Goal: Task Accomplishment & Management: Manage account settings

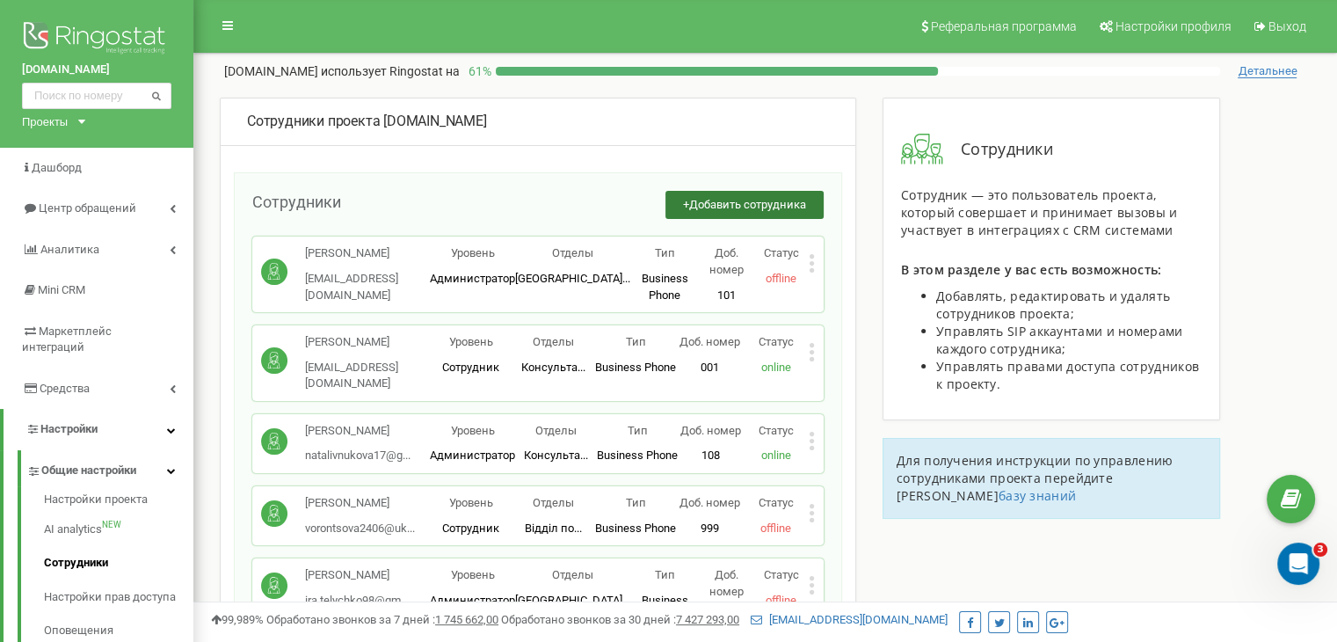
click at [740, 192] on button "+ Добавить сотрудника" at bounding box center [745, 205] width 158 height 29
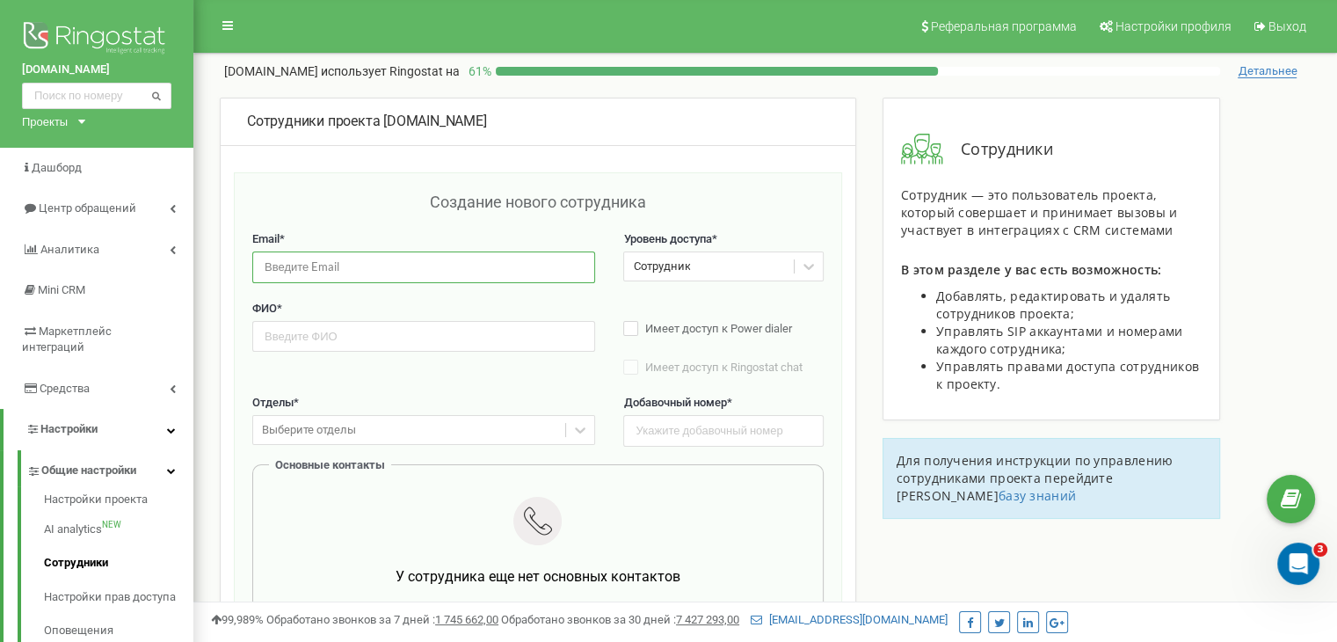
click at [395, 269] on input "email" at bounding box center [423, 266] width 343 height 31
click at [329, 274] on input "email" at bounding box center [423, 266] width 343 height 31
paste input "samotessofiia@gmail.com"
type input "samotessofiia@gmail.com"
click at [368, 330] on input "text" at bounding box center [423, 336] width 343 height 31
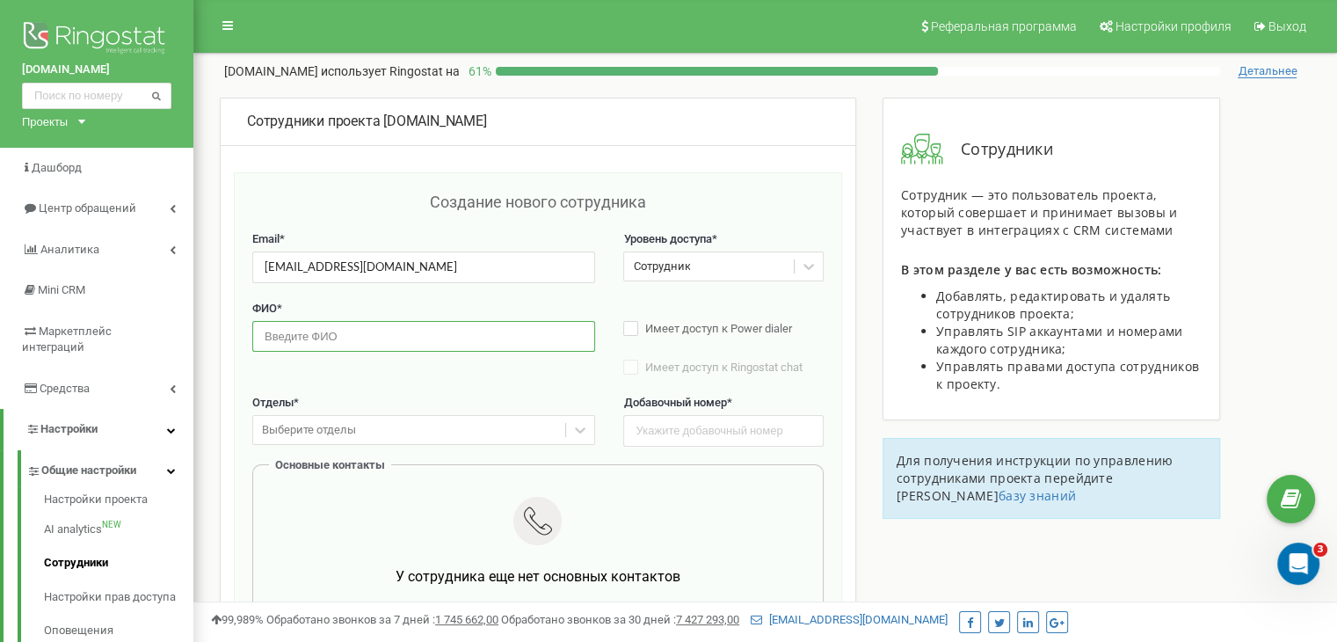
paste input "Самотес Софія Олександрівна"
type input "Самотес Софія Олександрівна"
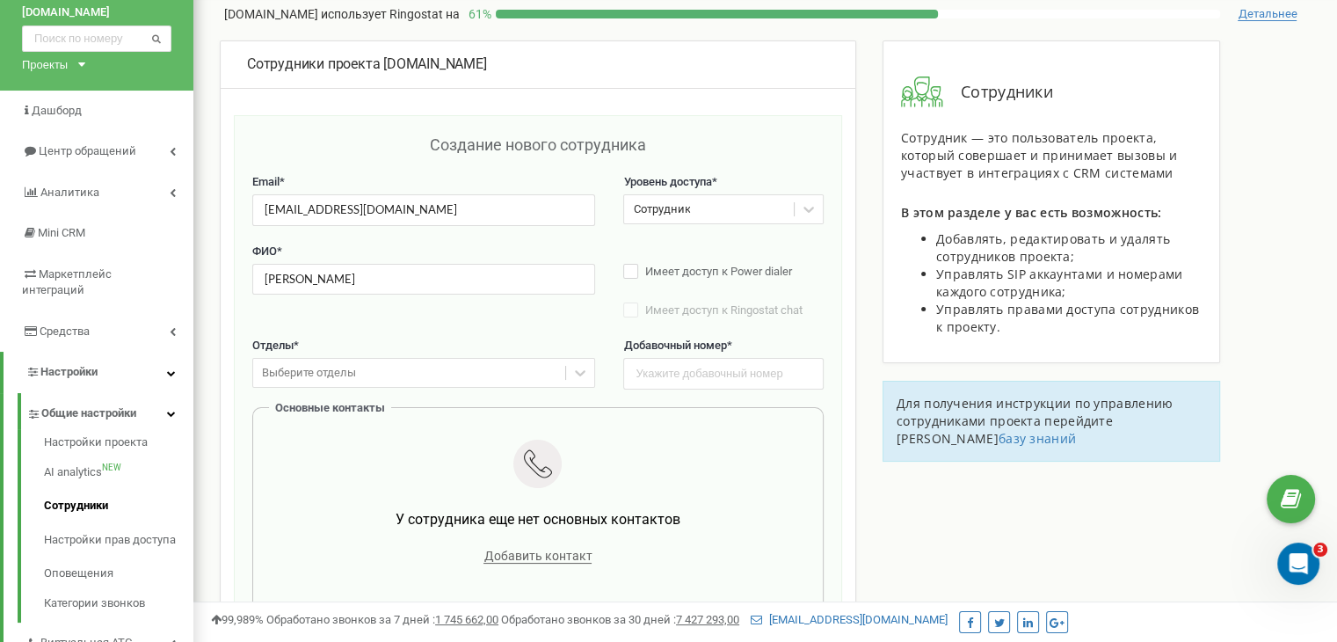
click at [439, 388] on div "Выберите отделы" at bounding box center [423, 373] width 343 height 30
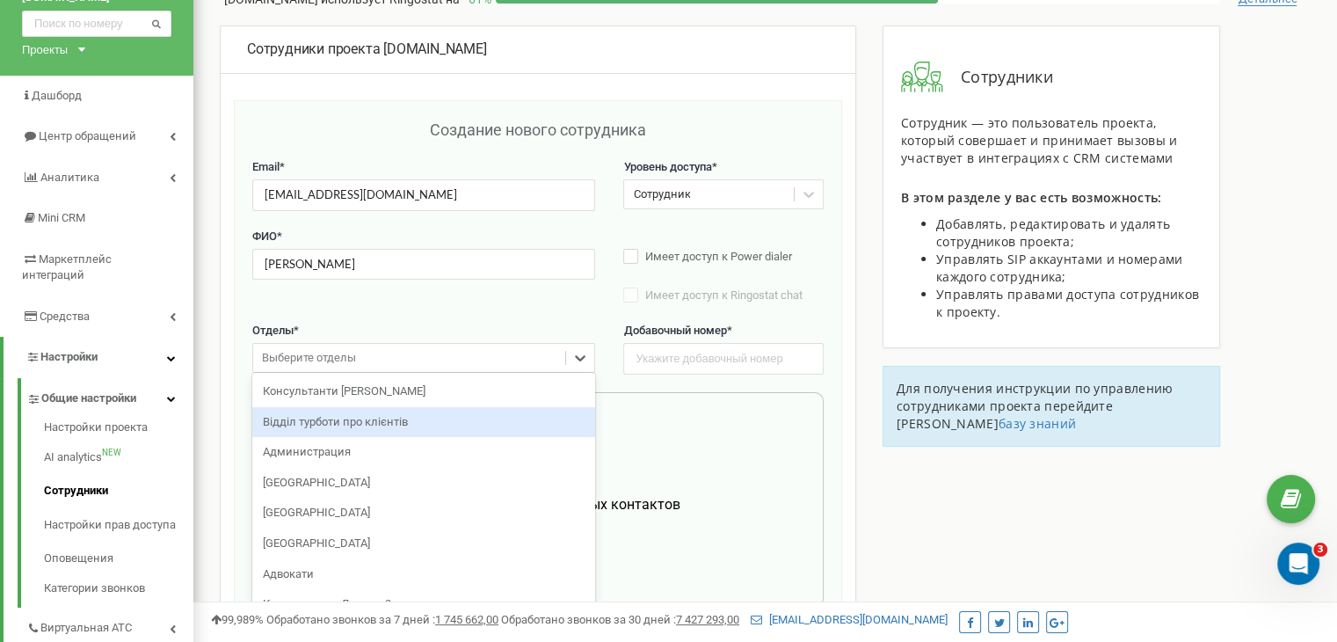
scroll to position [74, 0]
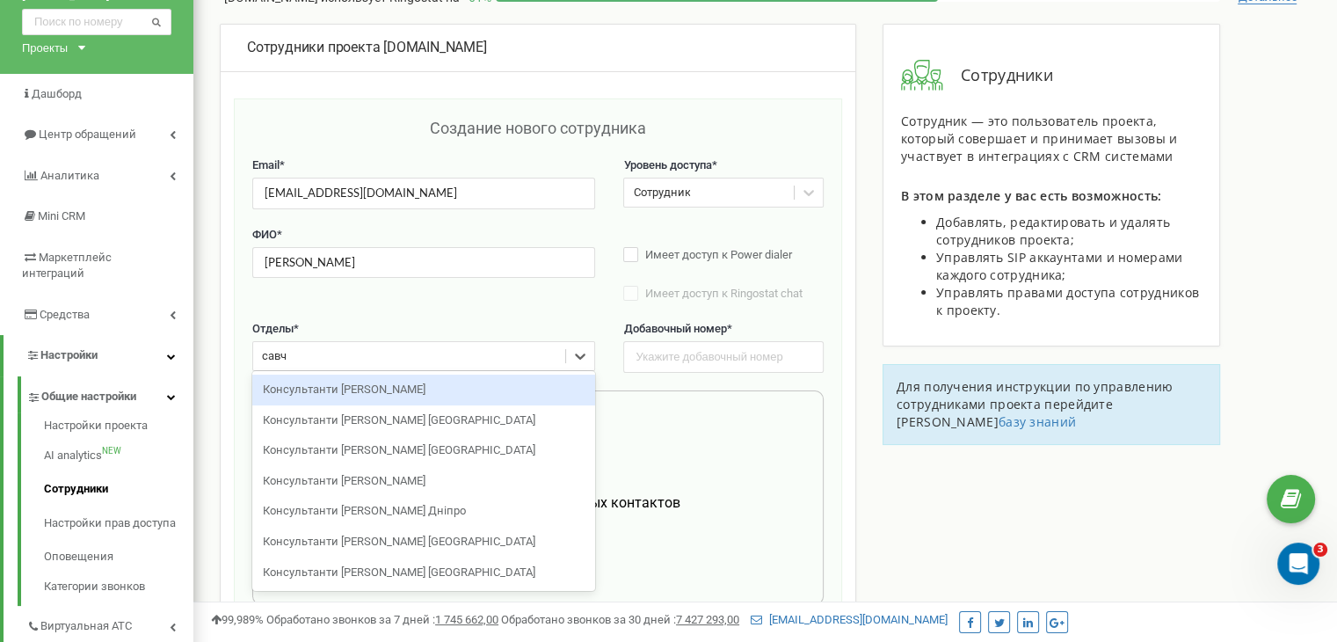
type input "савч"
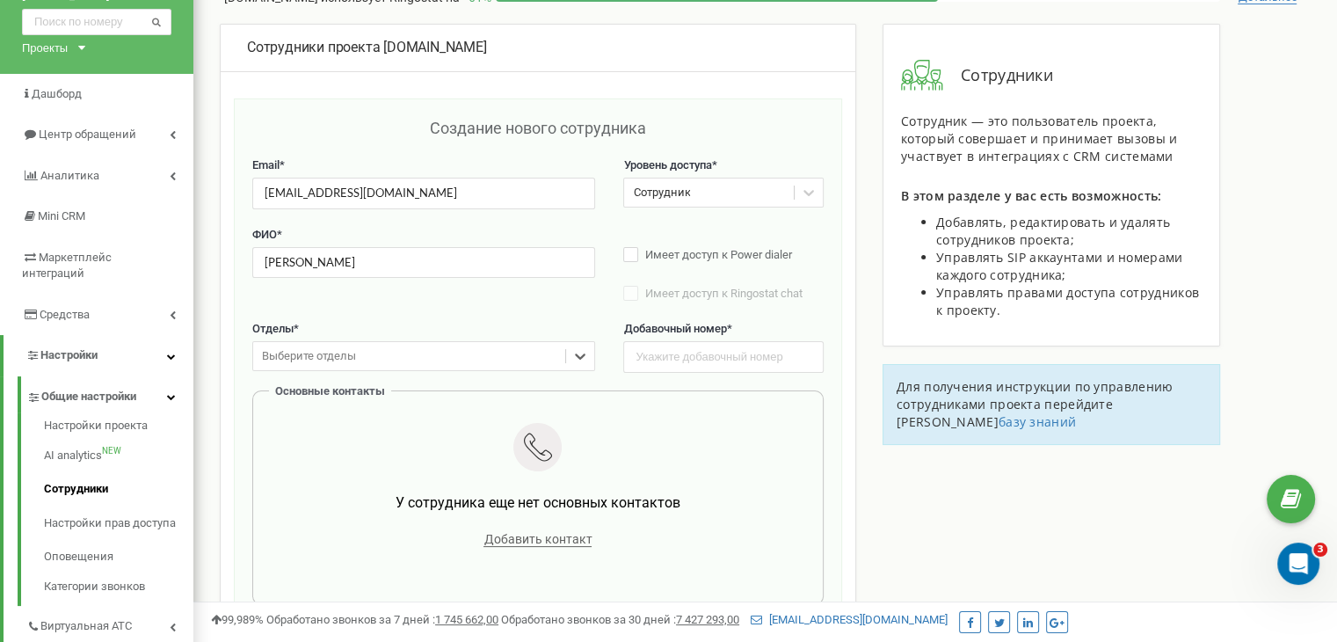
click at [401, 347] on div "Выберите отделы" at bounding box center [409, 356] width 312 height 27
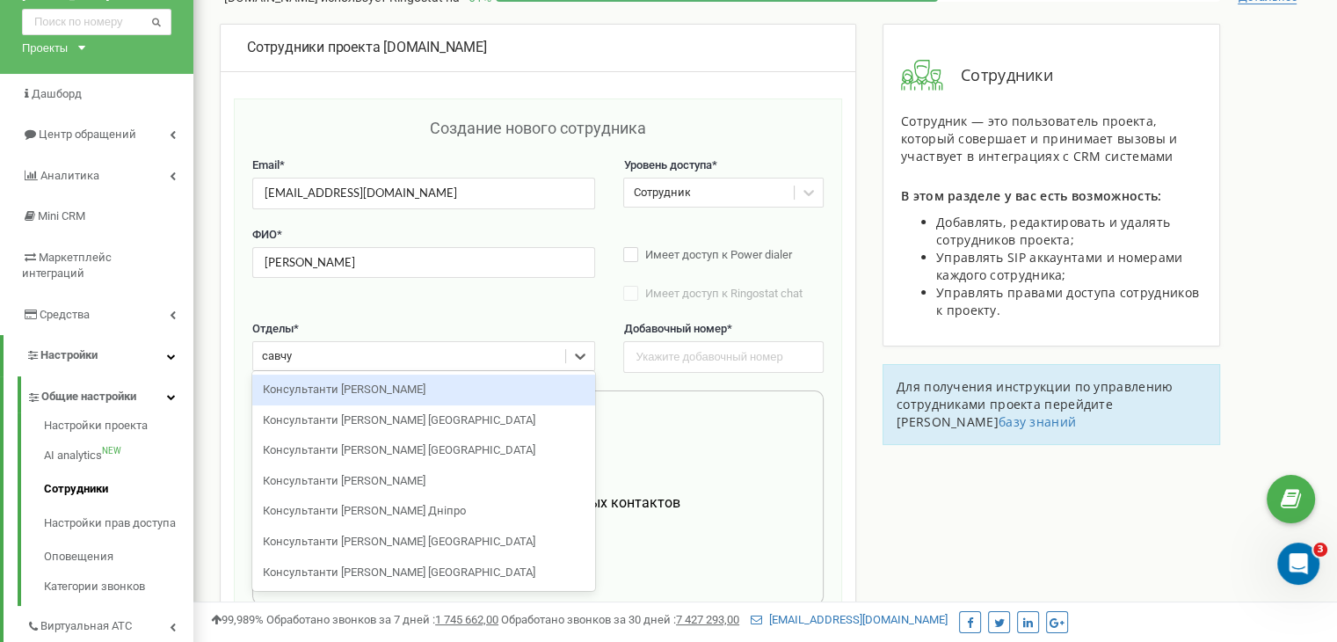
type input "савчук"
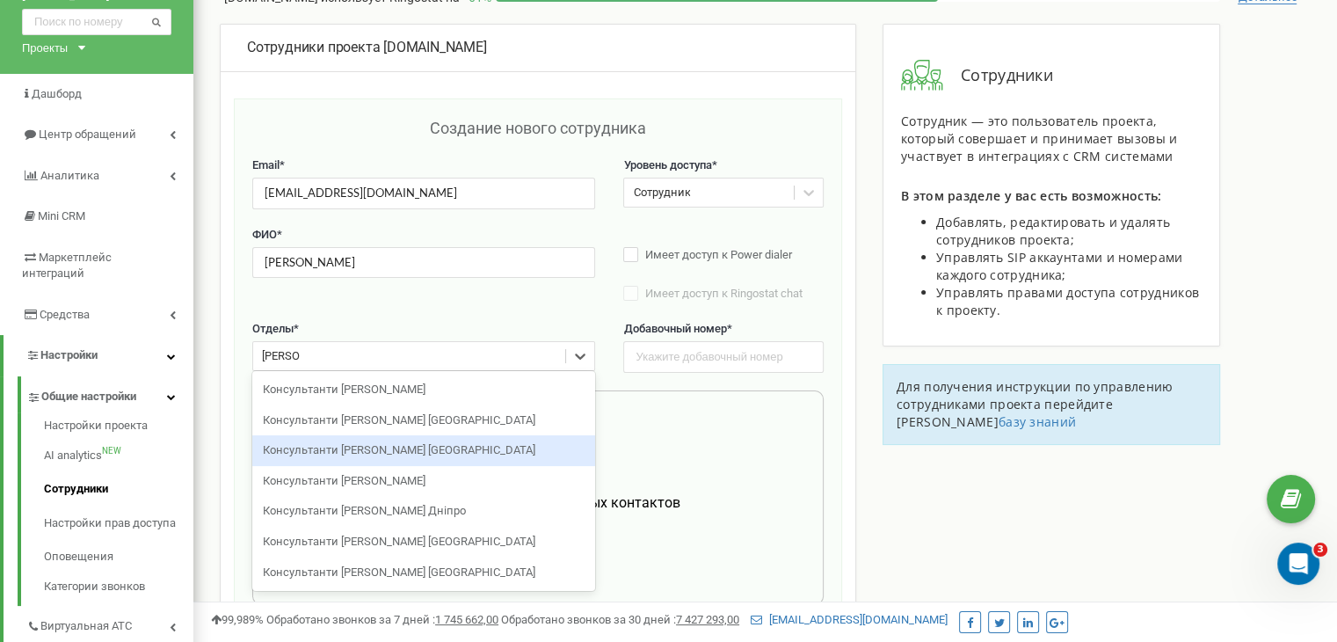
click at [405, 444] on div "Консультанти Савчук Львів" at bounding box center [423, 450] width 343 height 31
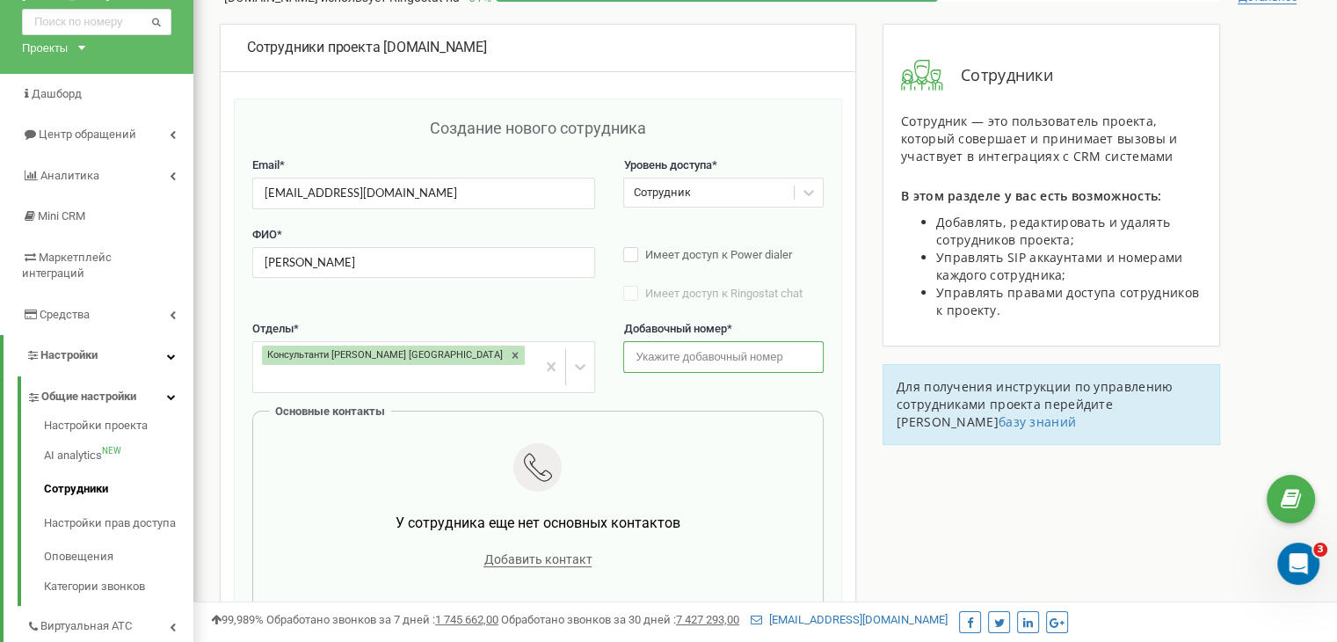
click at [725, 359] on input "text" at bounding box center [723, 356] width 200 height 31
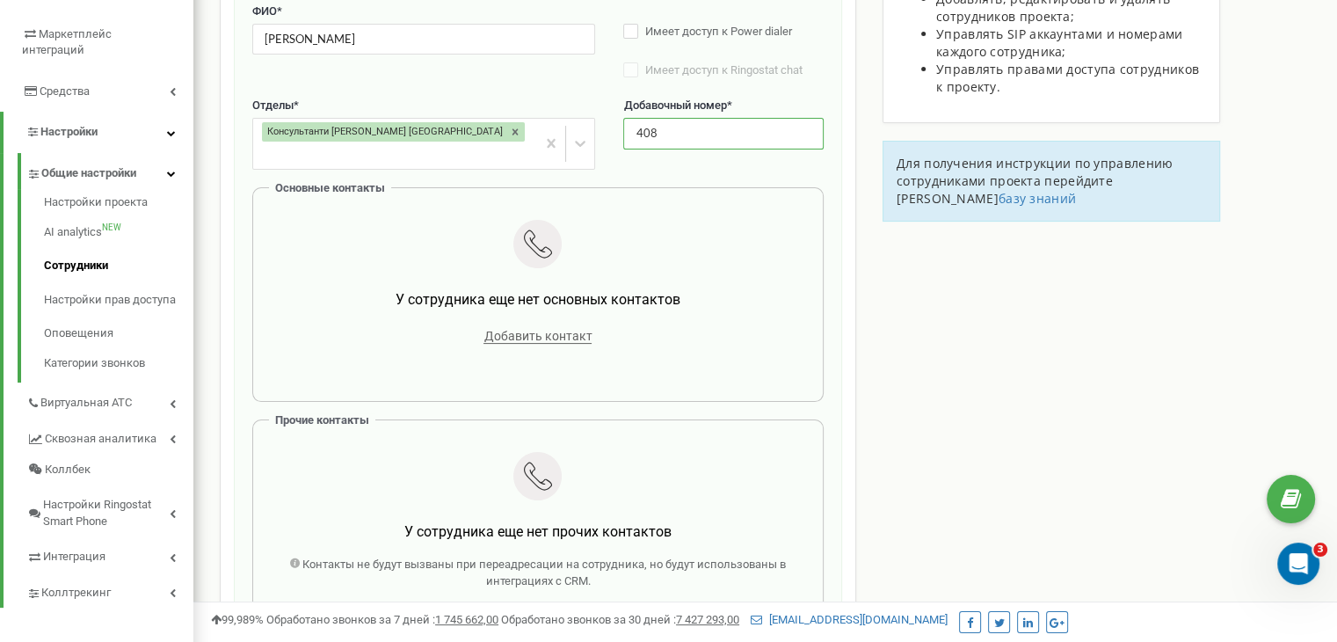
scroll to position [338, 0]
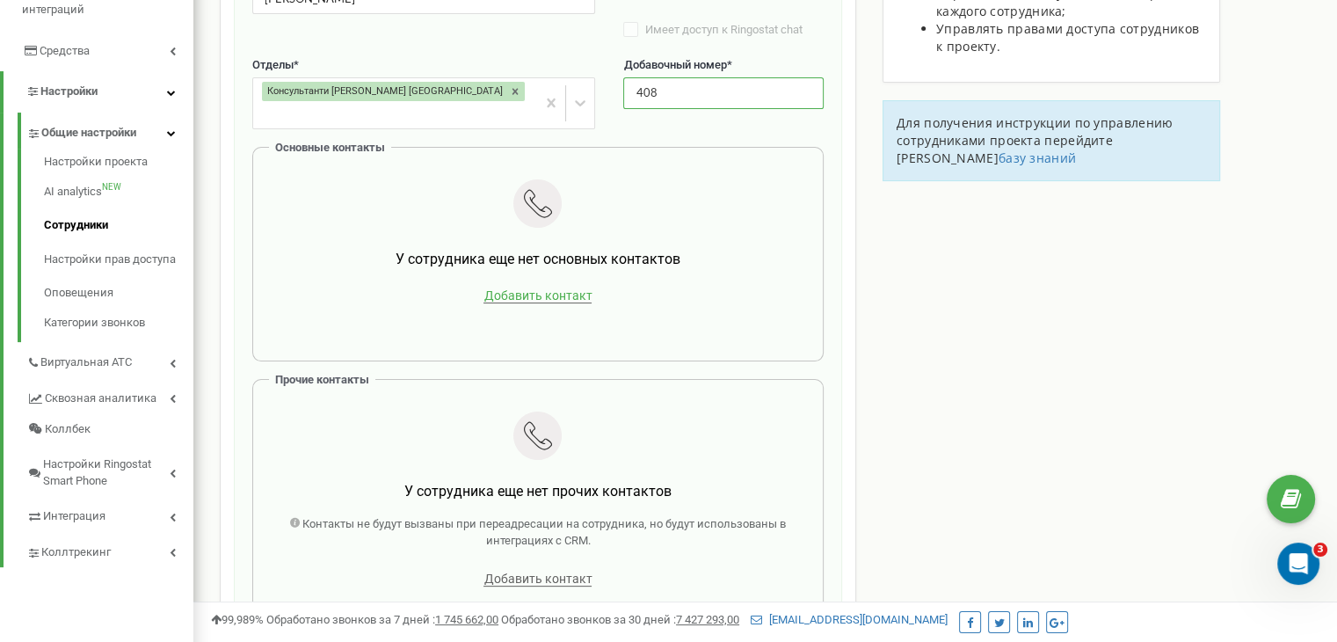
type input "408"
click at [579, 288] on span "Добавить контакт" at bounding box center [538, 295] width 108 height 15
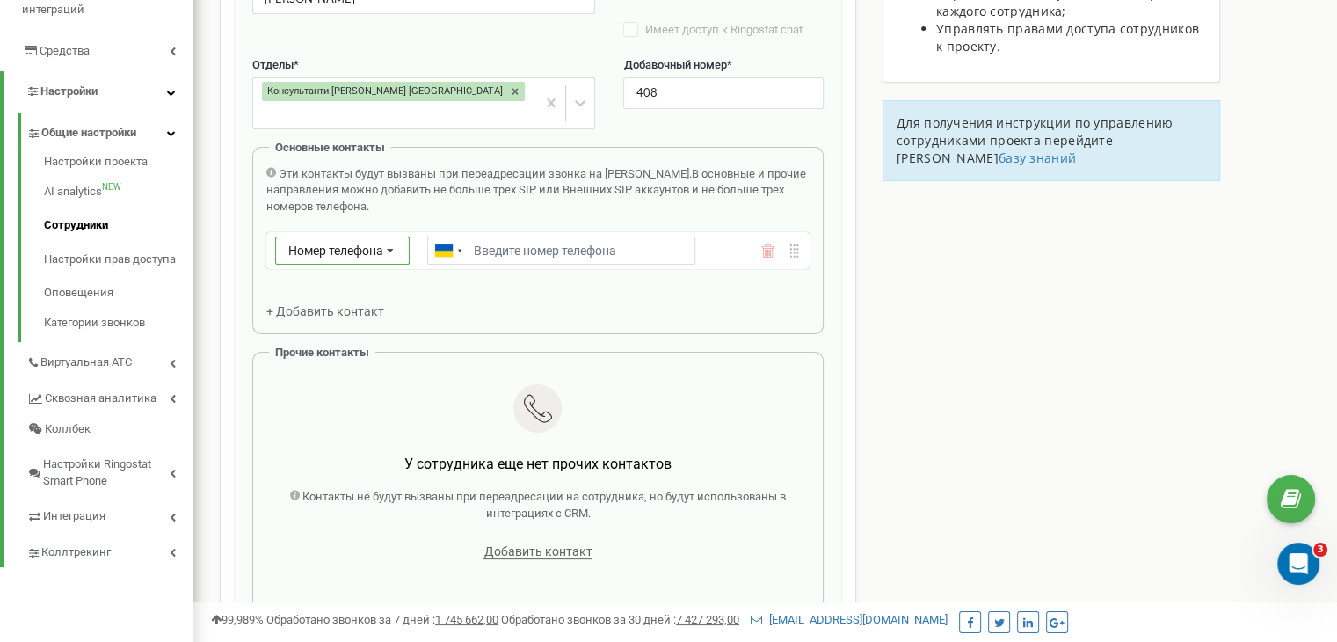
drag, startPoint x: 345, startPoint y: 229, endPoint x: 355, endPoint y: 239, distance: 14.3
click at [345, 244] on span "Номер телефона" at bounding box center [335, 251] width 95 height 14
click at [376, 289] on div "SIP" at bounding box center [342, 301] width 133 height 25
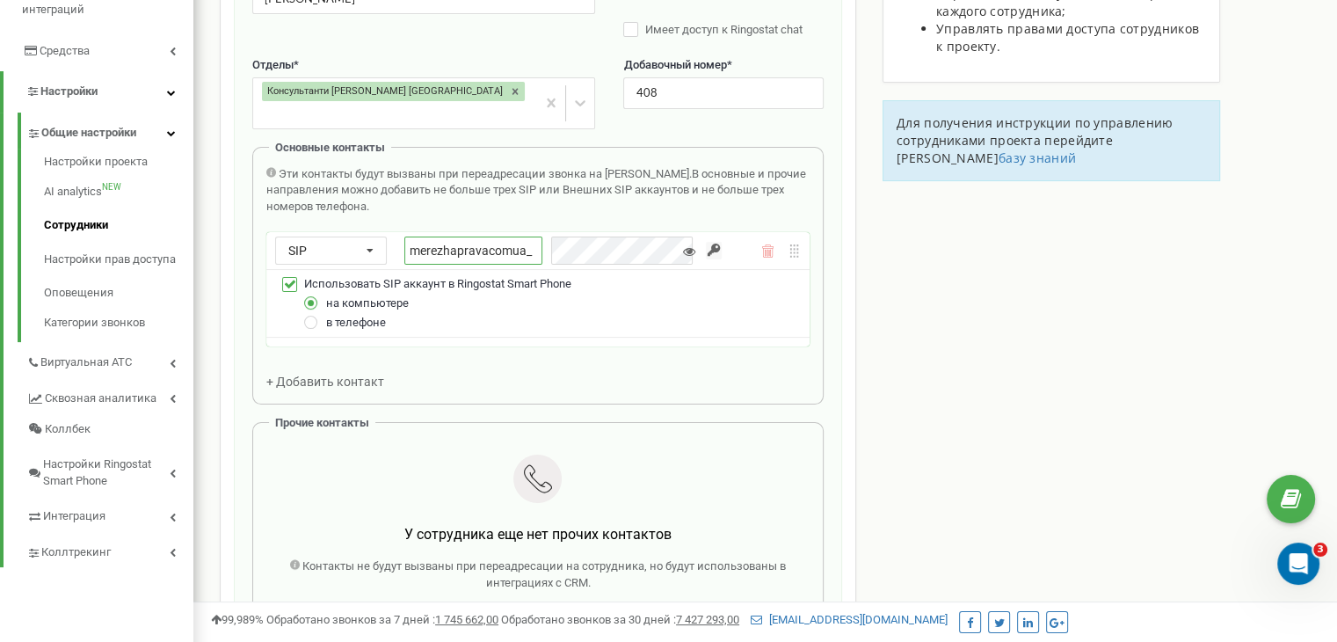
click at [496, 237] on input "merezhapravacomua_" at bounding box center [473, 251] width 138 height 28
paste input "samotes"
type input "merezhapravacomua_samotes"
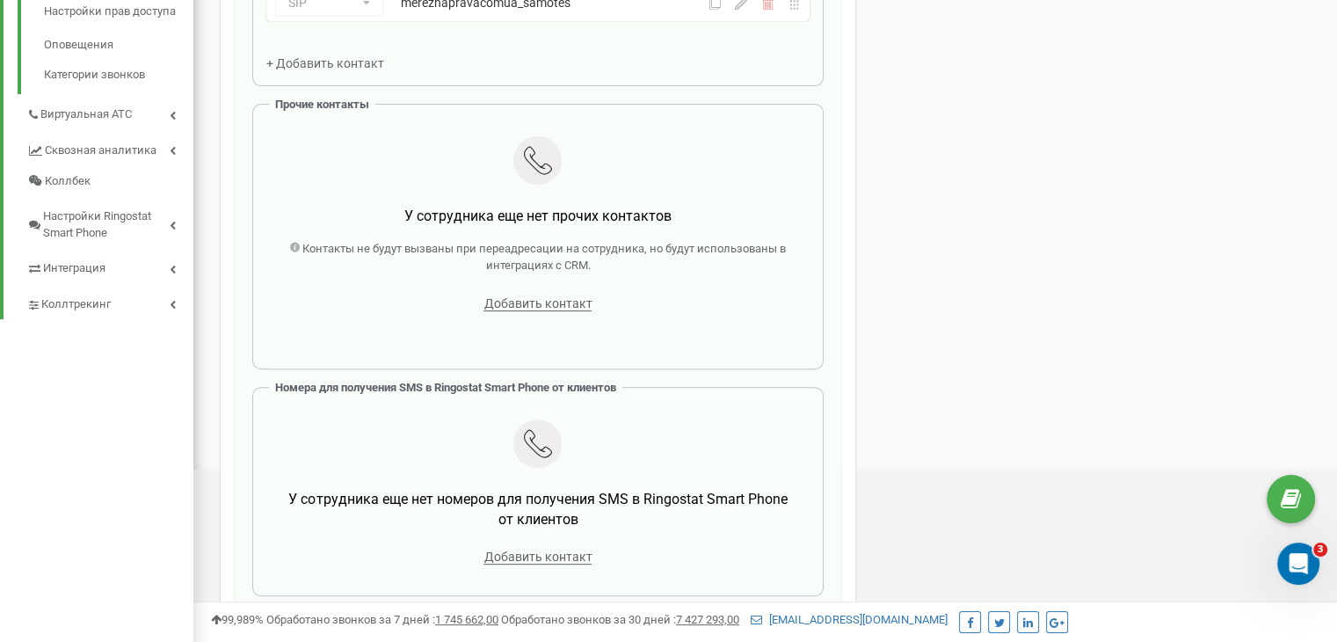
scroll to position [689, 0]
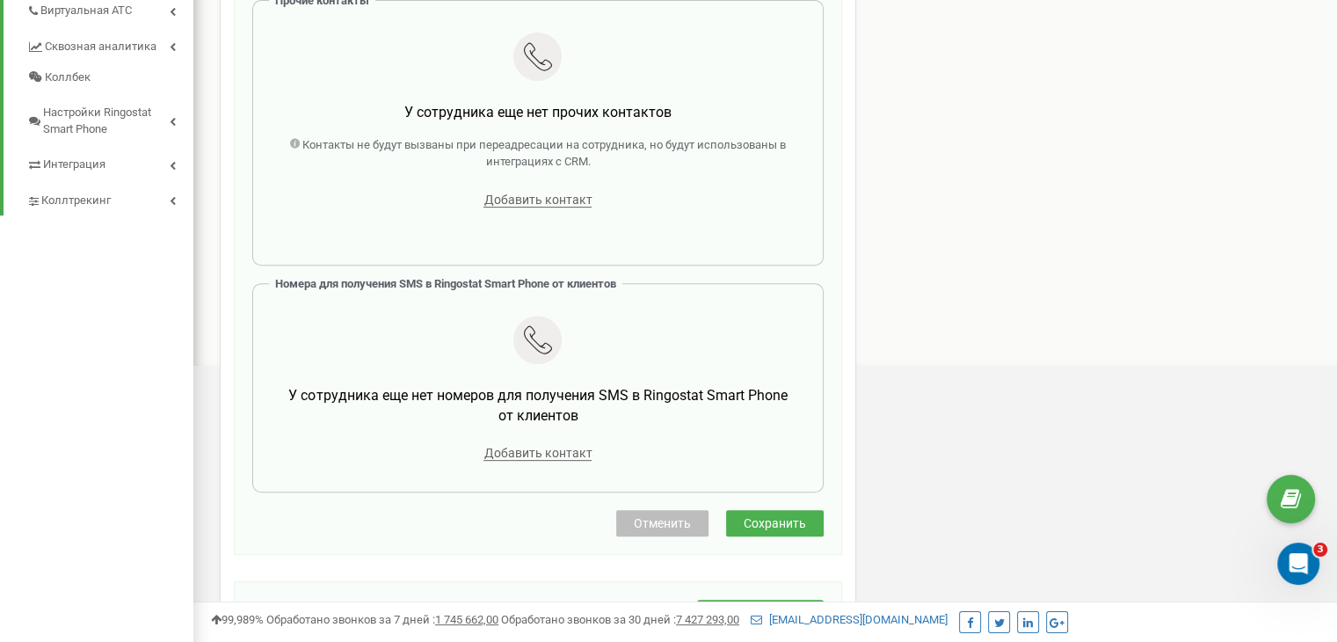
click at [796, 510] on button "Сохранить" at bounding box center [775, 523] width 98 height 26
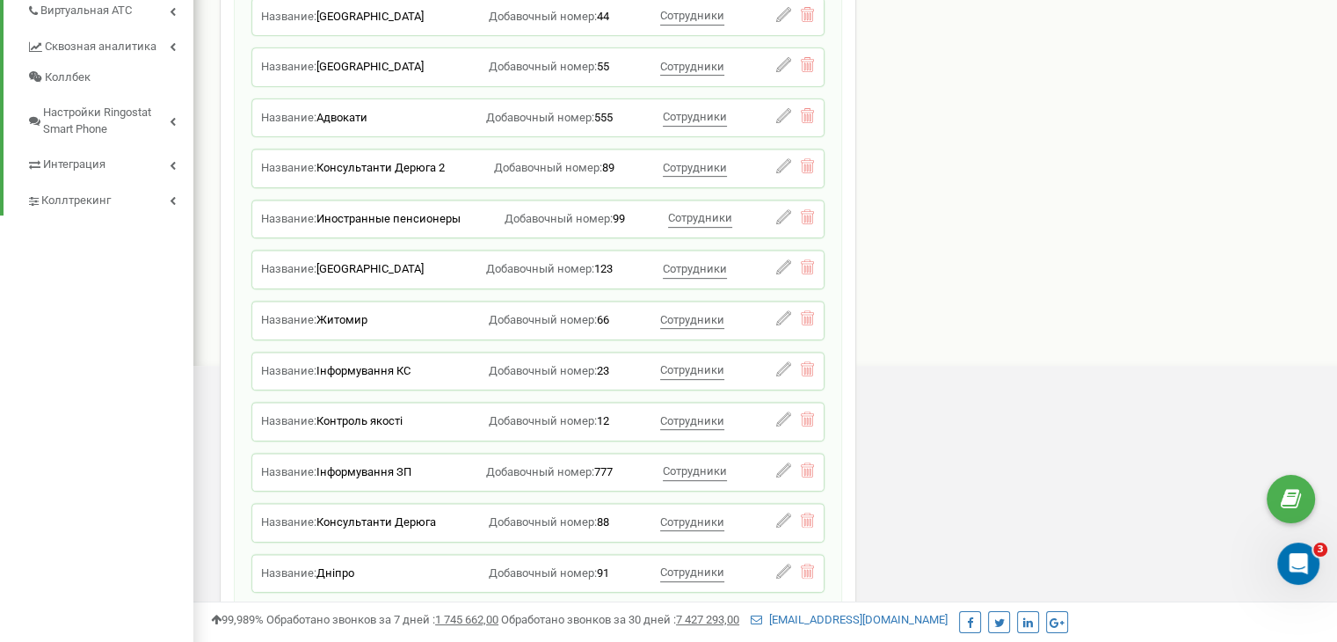
scroll to position [338, 0]
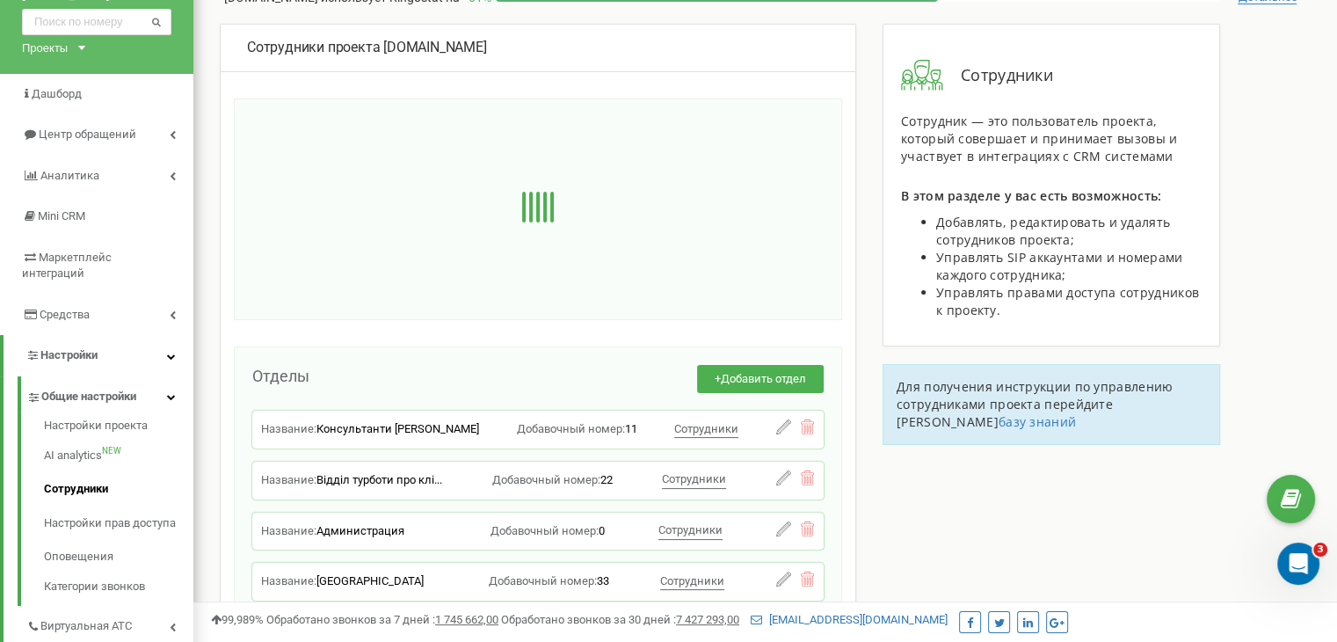
scroll to position [0, 0]
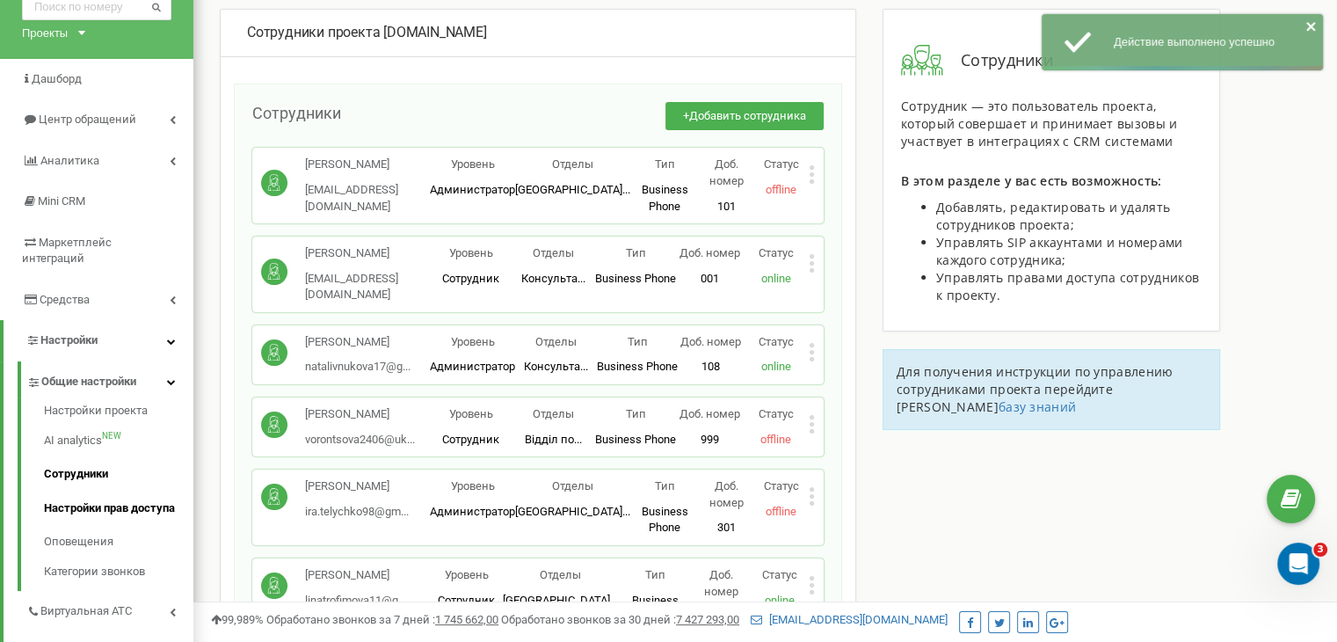
scroll to position [352, 0]
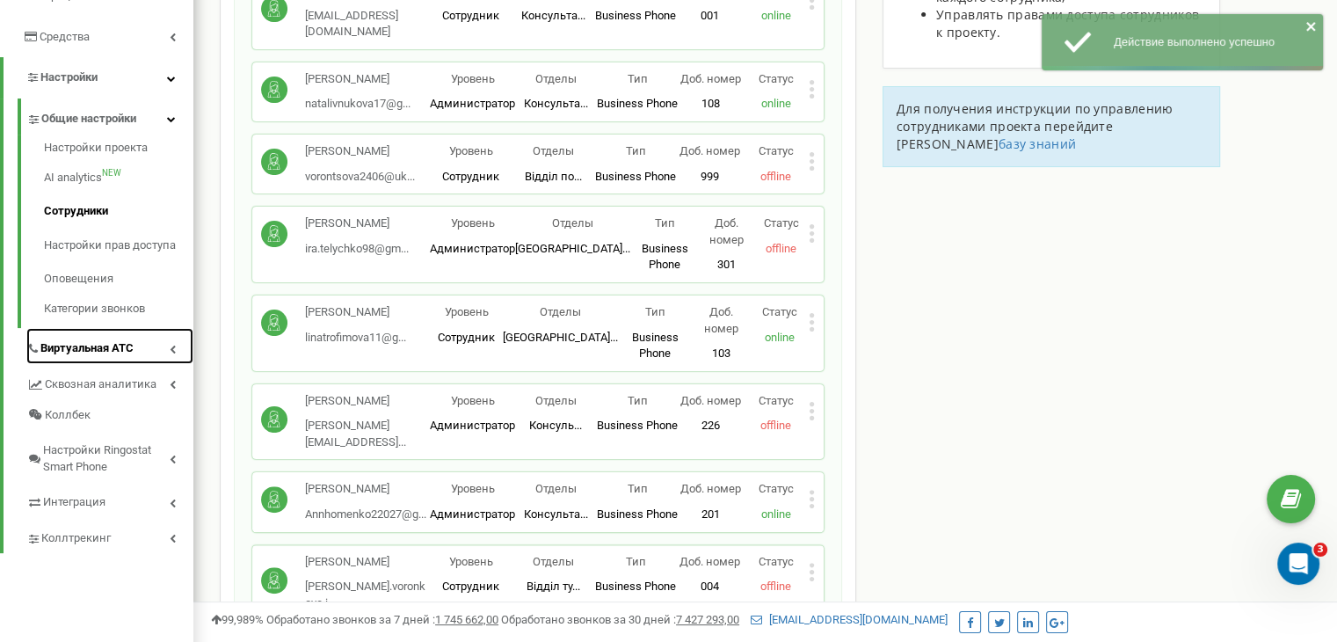
click at [145, 328] on link "Виртуальная АТС" at bounding box center [109, 346] width 167 height 36
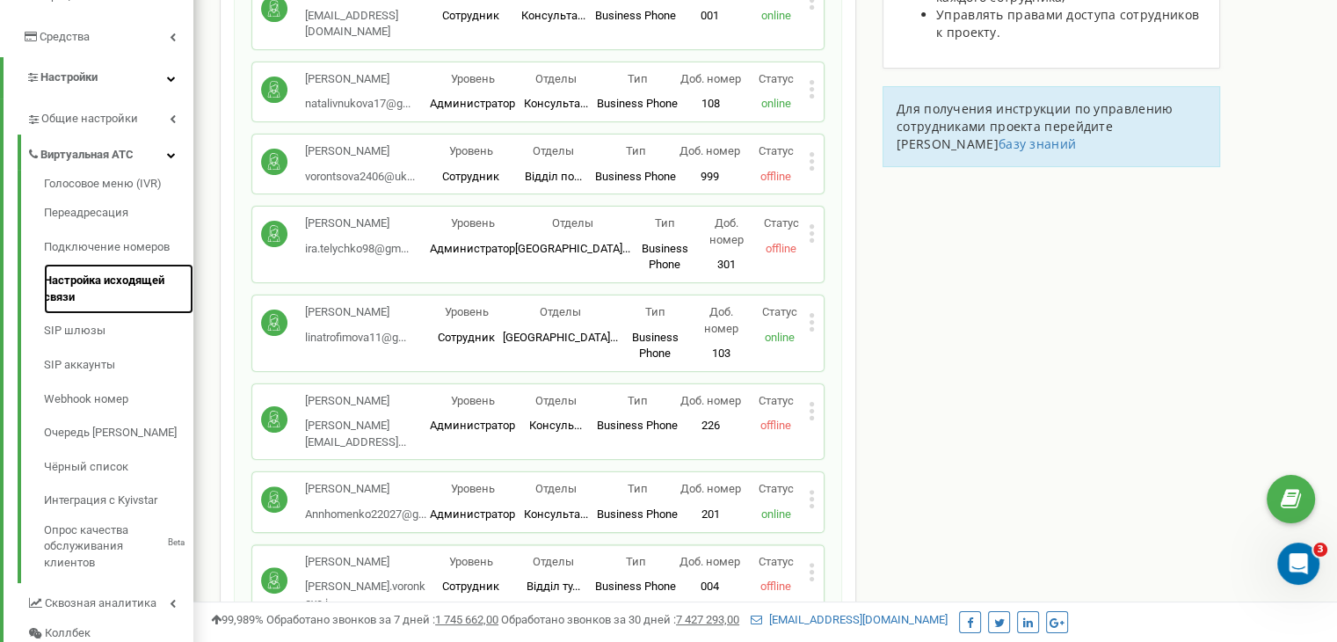
click at [129, 264] on link "Настройка исходящей связи" at bounding box center [118, 289] width 149 height 50
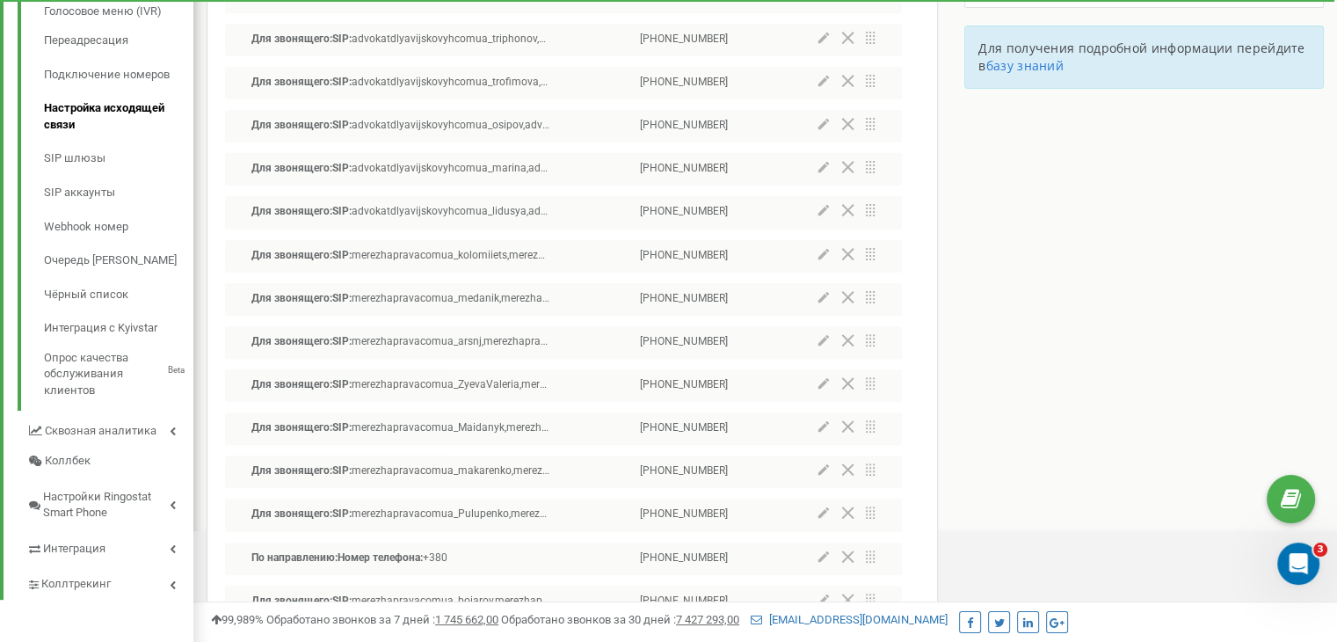
scroll to position [528, 0]
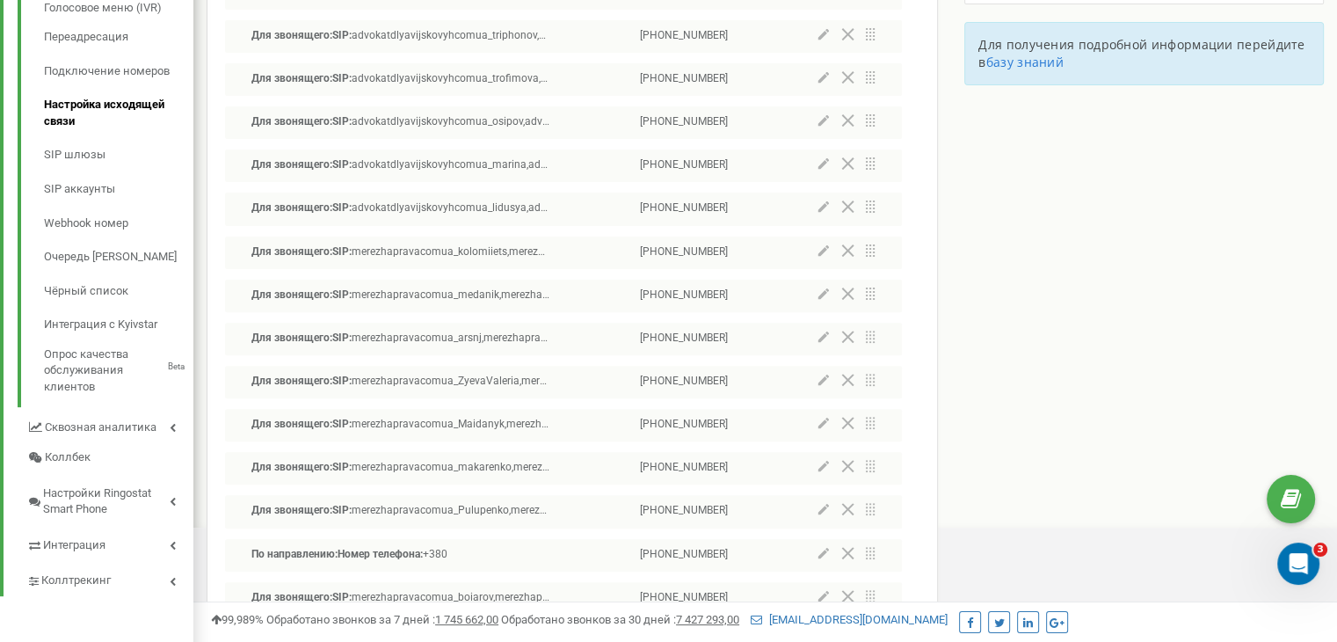
click at [827, 293] on icon at bounding box center [823, 294] width 11 height 12
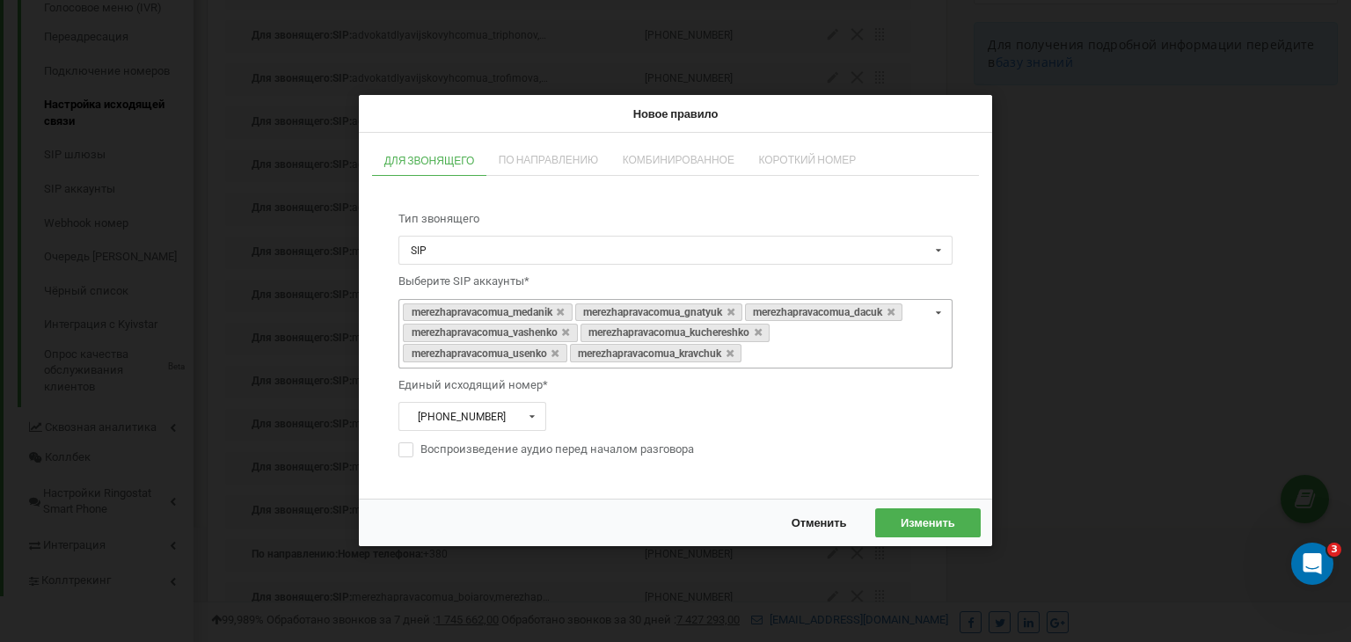
click at [819, 353] on div "merezhapravacomua_medanik merezhapravacomua_gnatyuk merezhapravacomua_dacuk mer…" at bounding box center [675, 334] width 554 height 70
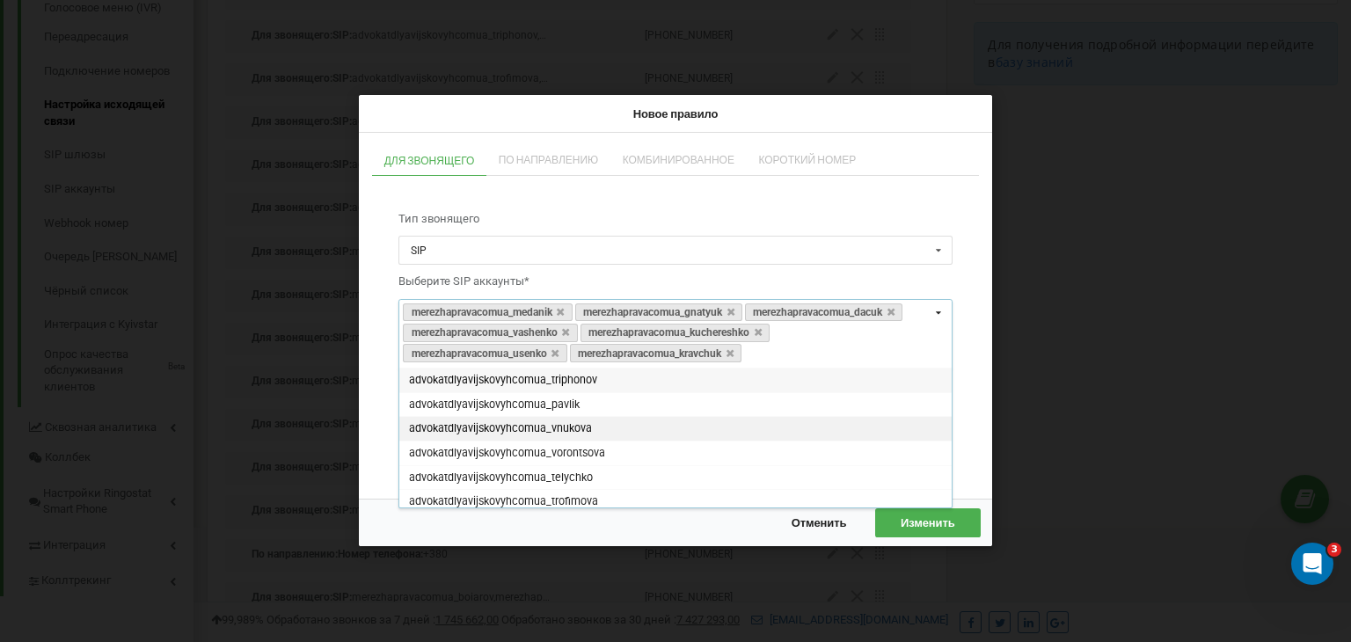
paste input "merezhapravacomua_samotes"
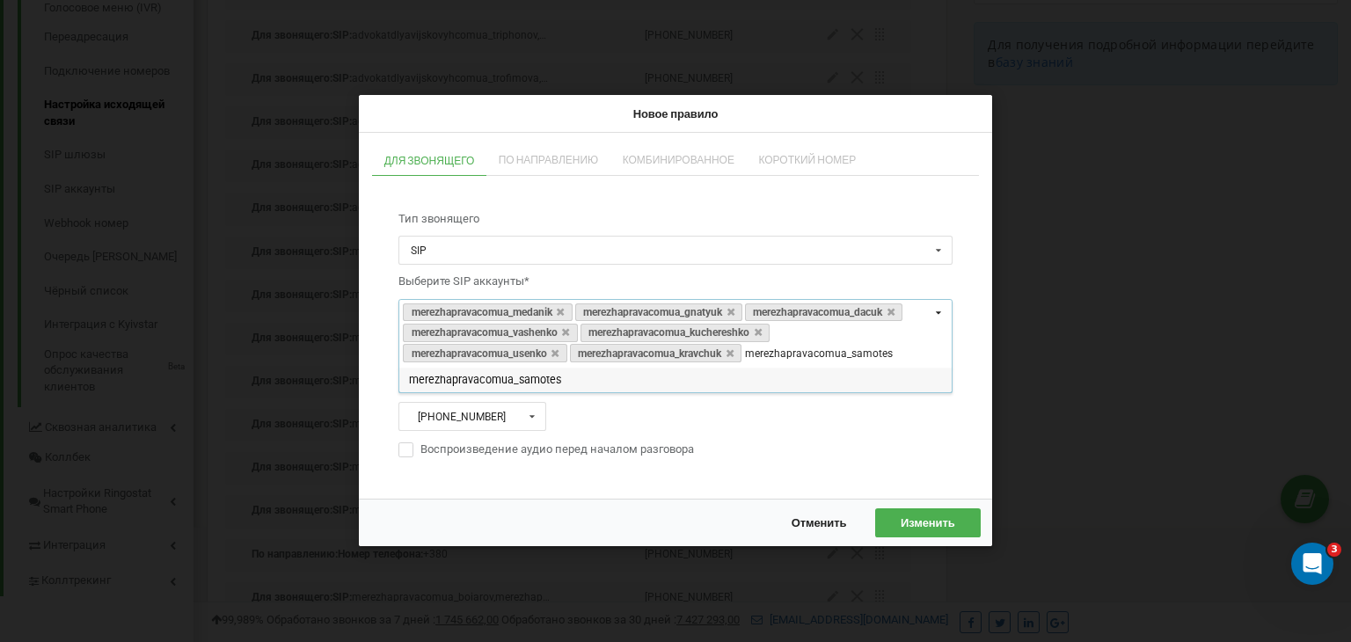
type input "merezhapravacomua_samotes"
click at [640, 383] on div "merezhapravacomua_samotes" at bounding box center [675, 380] width 552 height 25
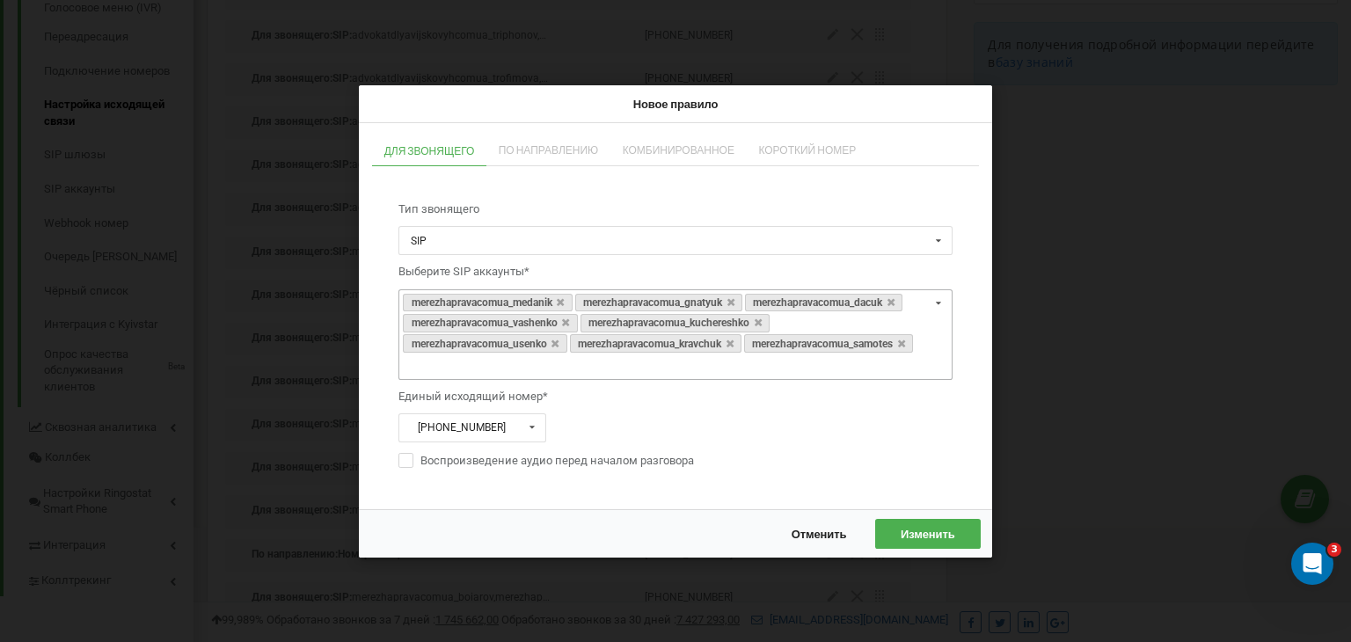
click at [960, 349] on div "Тип звонящего SIP SIP Отдел Сотрудник Выберите SIP аккаунты* merezhapravacomua_…" at bounding box center [675, 335] width 589 height 303
click at [902, 528] on span "Изменить" at bounding box center [927, 533] width 55 height 14
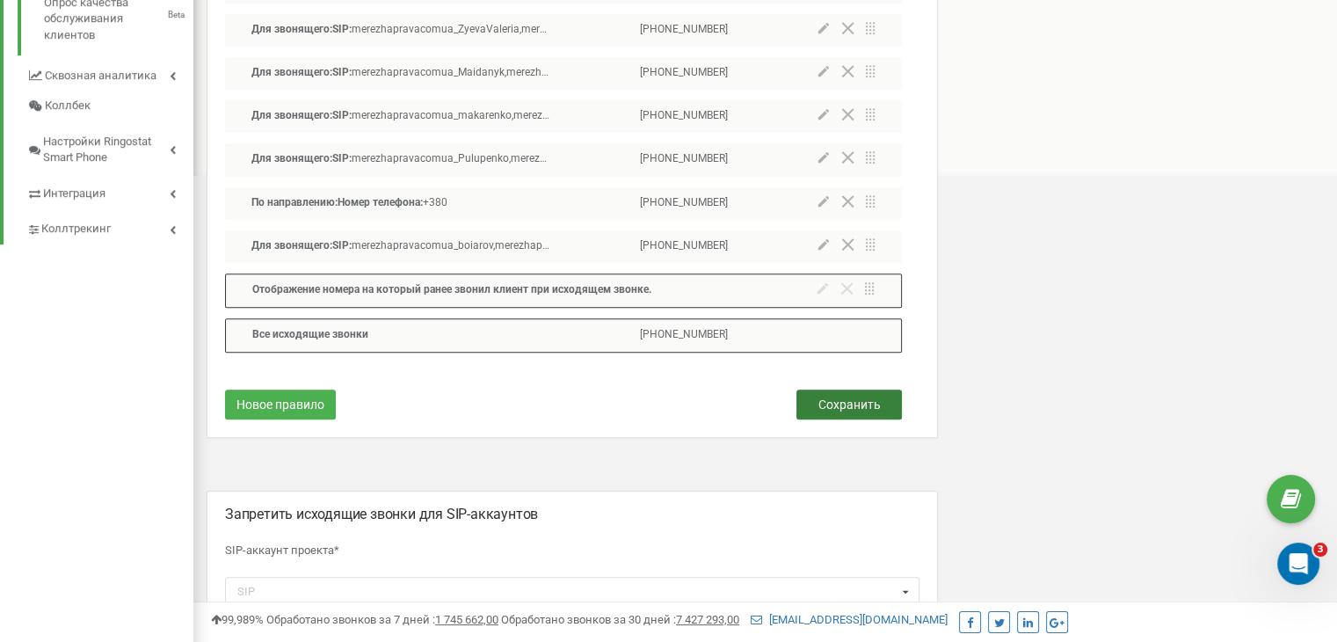
click at [857, 412] on button "Сохранить" at bounding box center [850, 405] width 106 height 30
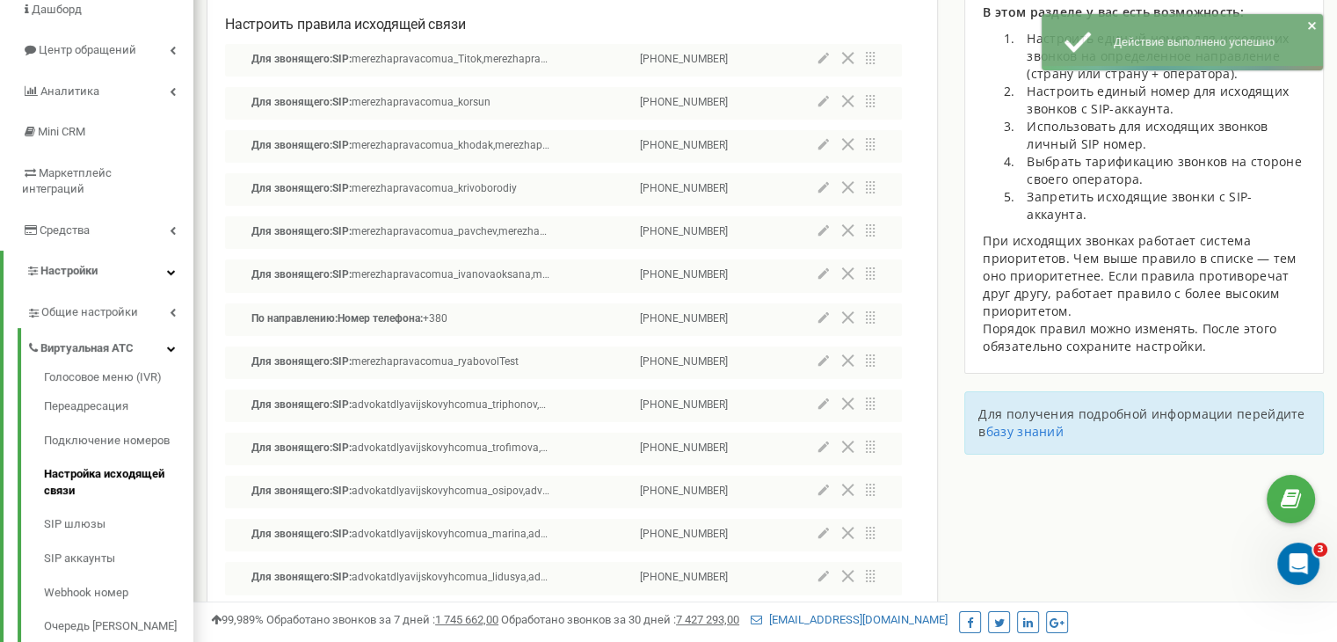
scroll to position [0, 0]
